Goal: Check status: Check status

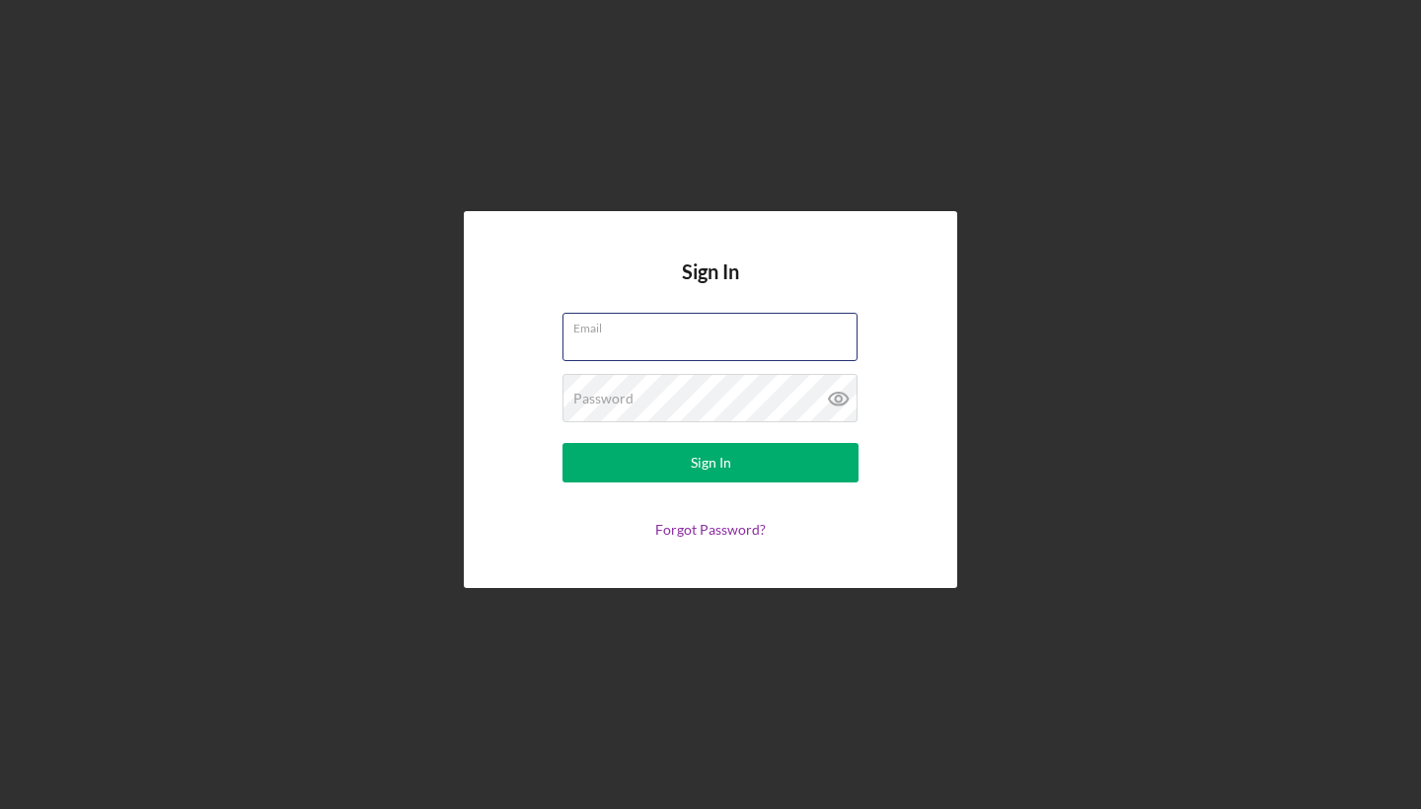
type input "[PERSON_NAME][EMAIL_ADDRESS][DOMAIN_NAME]"
click at [710, 463] on button "Sign In" at bounding box center [710, 462] width 296 height 39
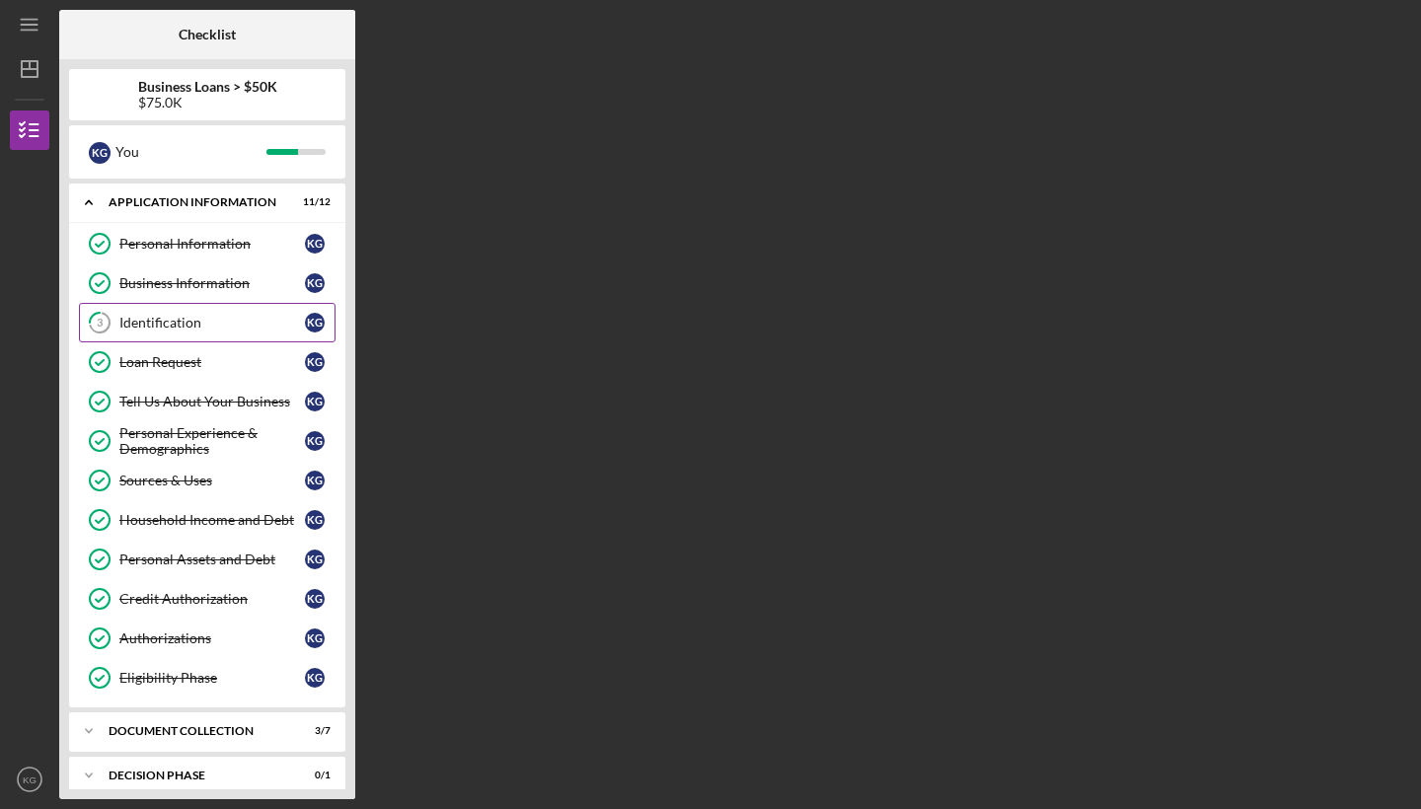
click at [174, 327] on div "Identification" at bounding box center [211, 323] width 185 height 16
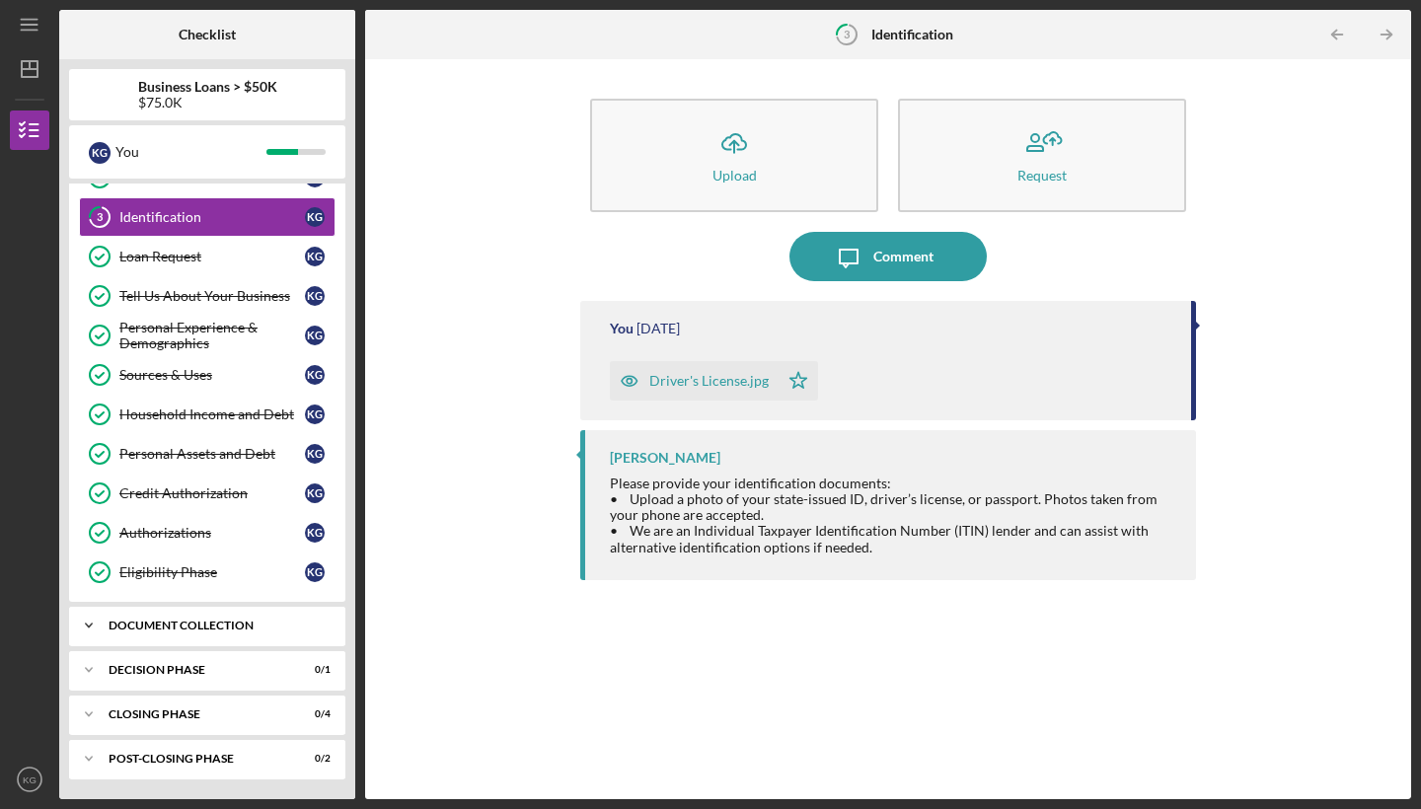
scroll to position [106, 0]
click at [91, 620] on icon "Icon/Expander" at bounding box center [88, 625] width 39 height 39
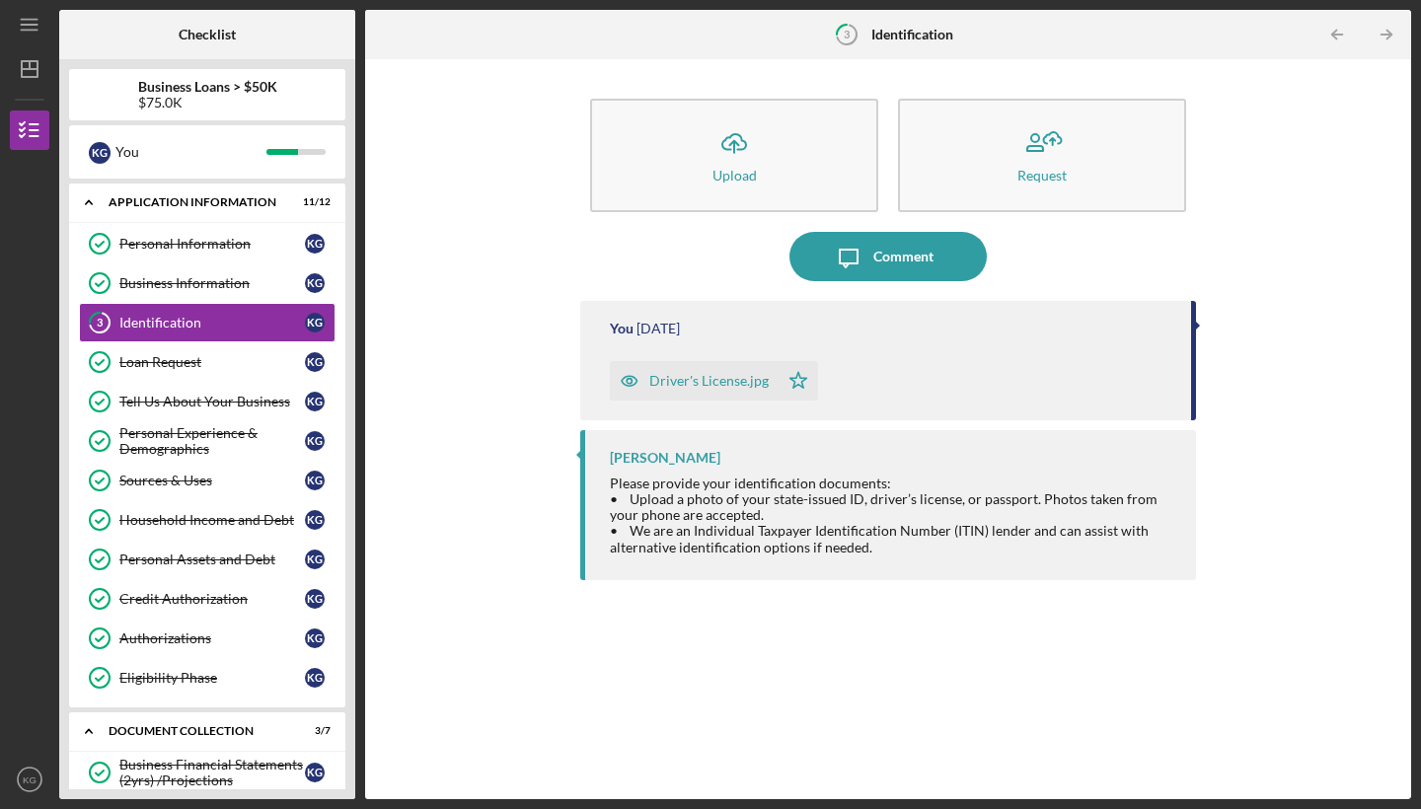
scroll to position [0, 0]
